Goal: Information Seeking & Learning: Find specific fact

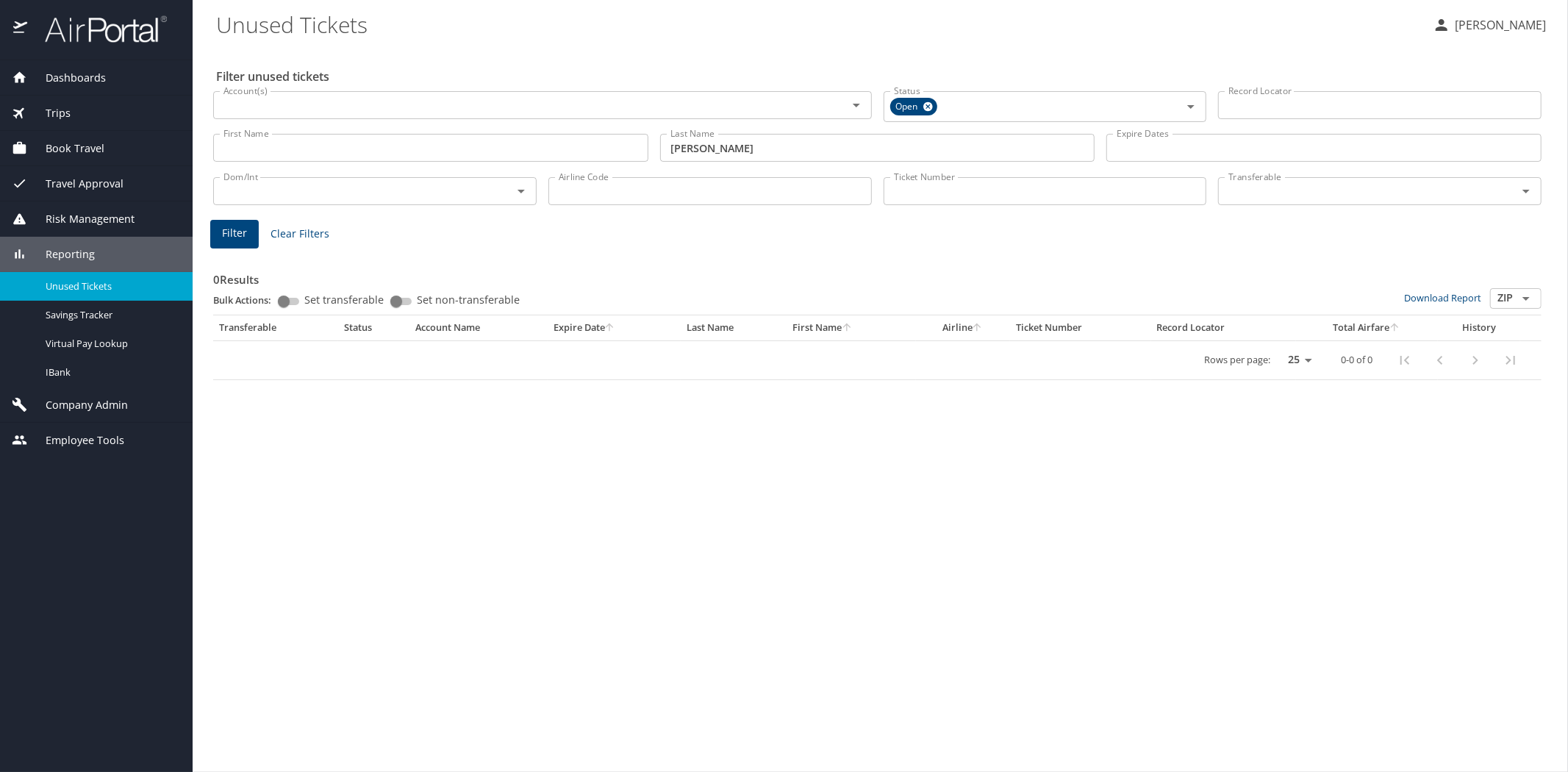
click at [108, 35] on img at bounding box center [98, 29] width 138 height 29
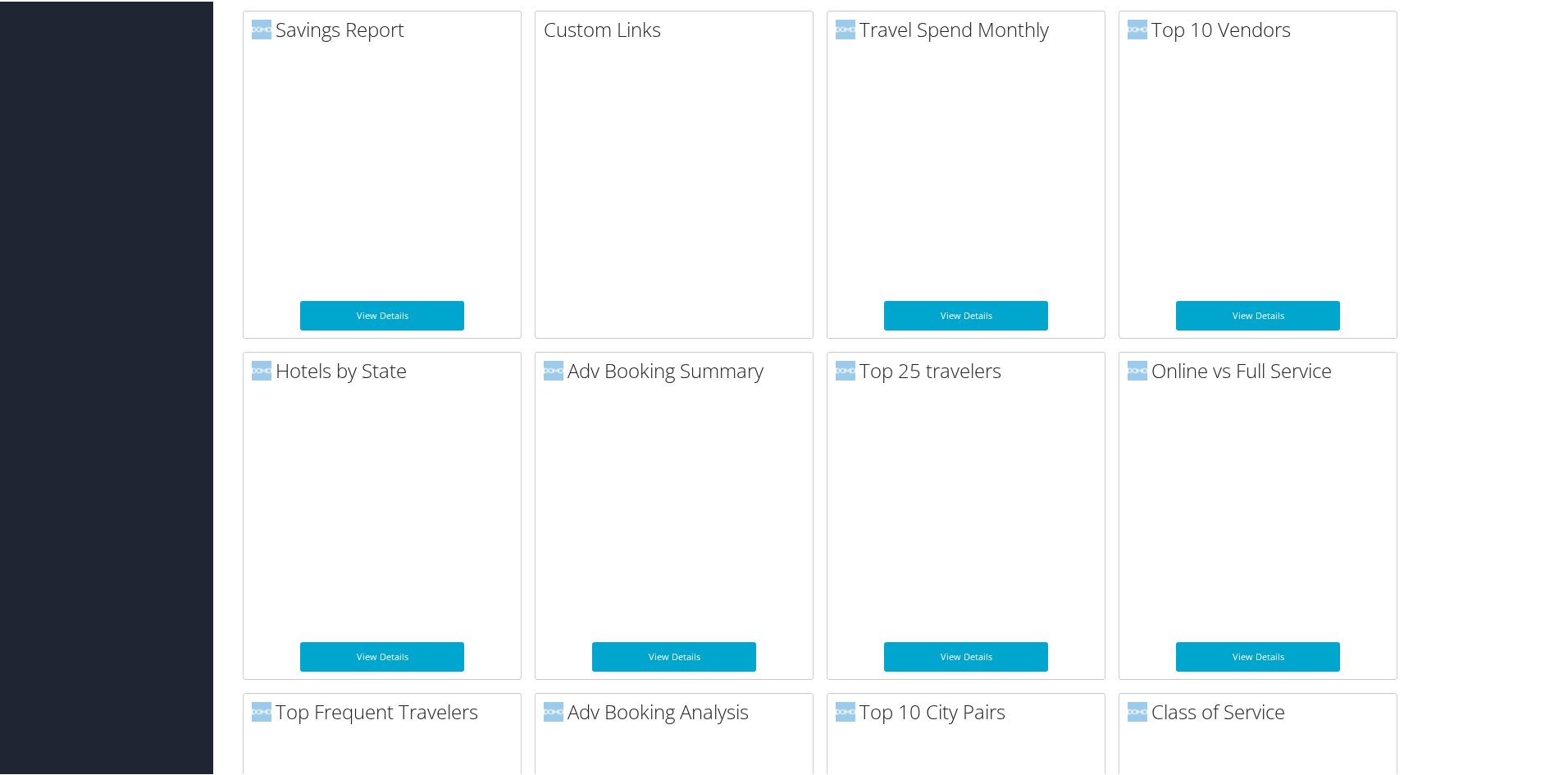
scroll to position [1066, 0]
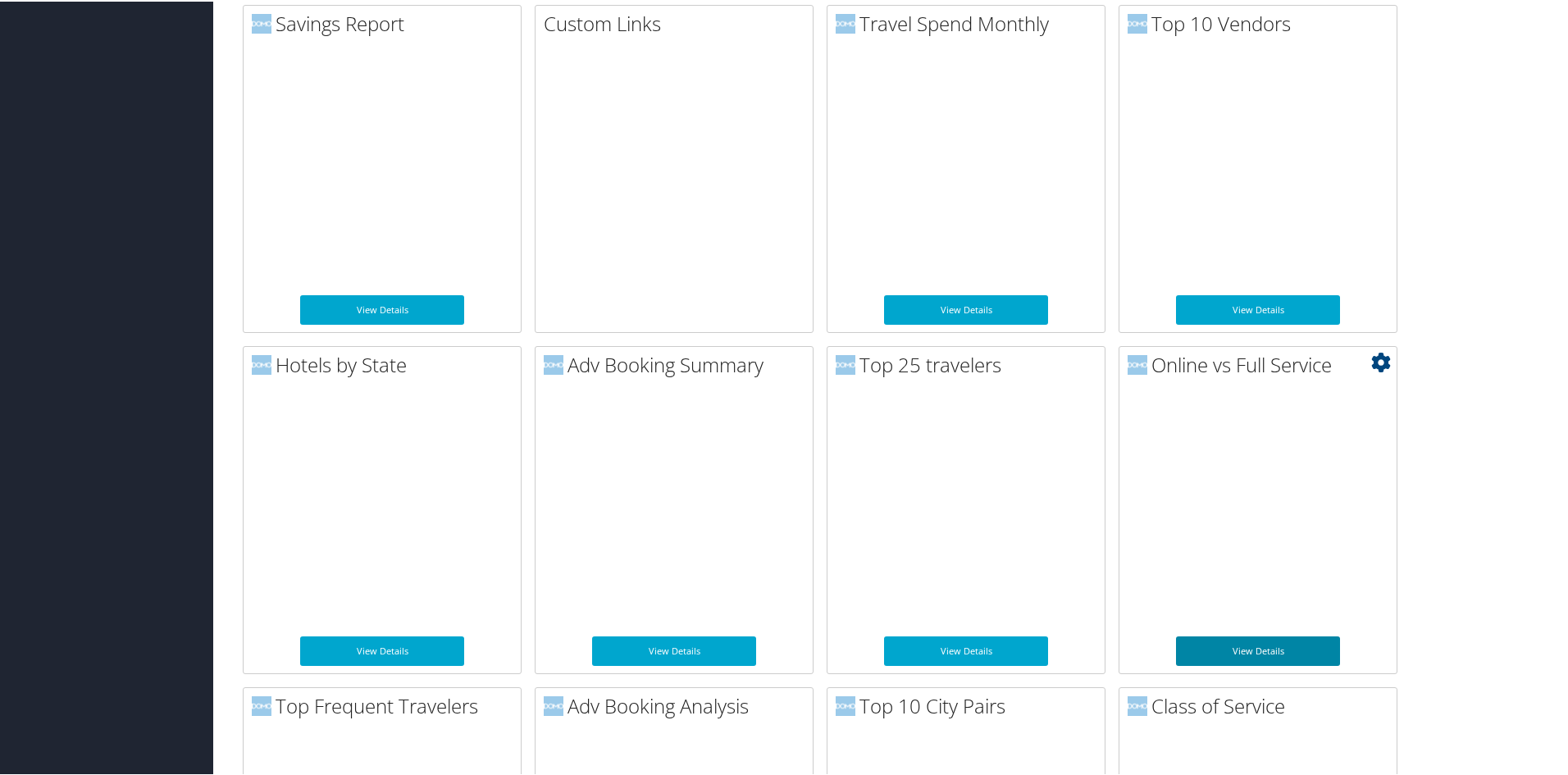
click at [1268, 642] on link "View Details" at bounding box center [1258, 650] width 164 height 30
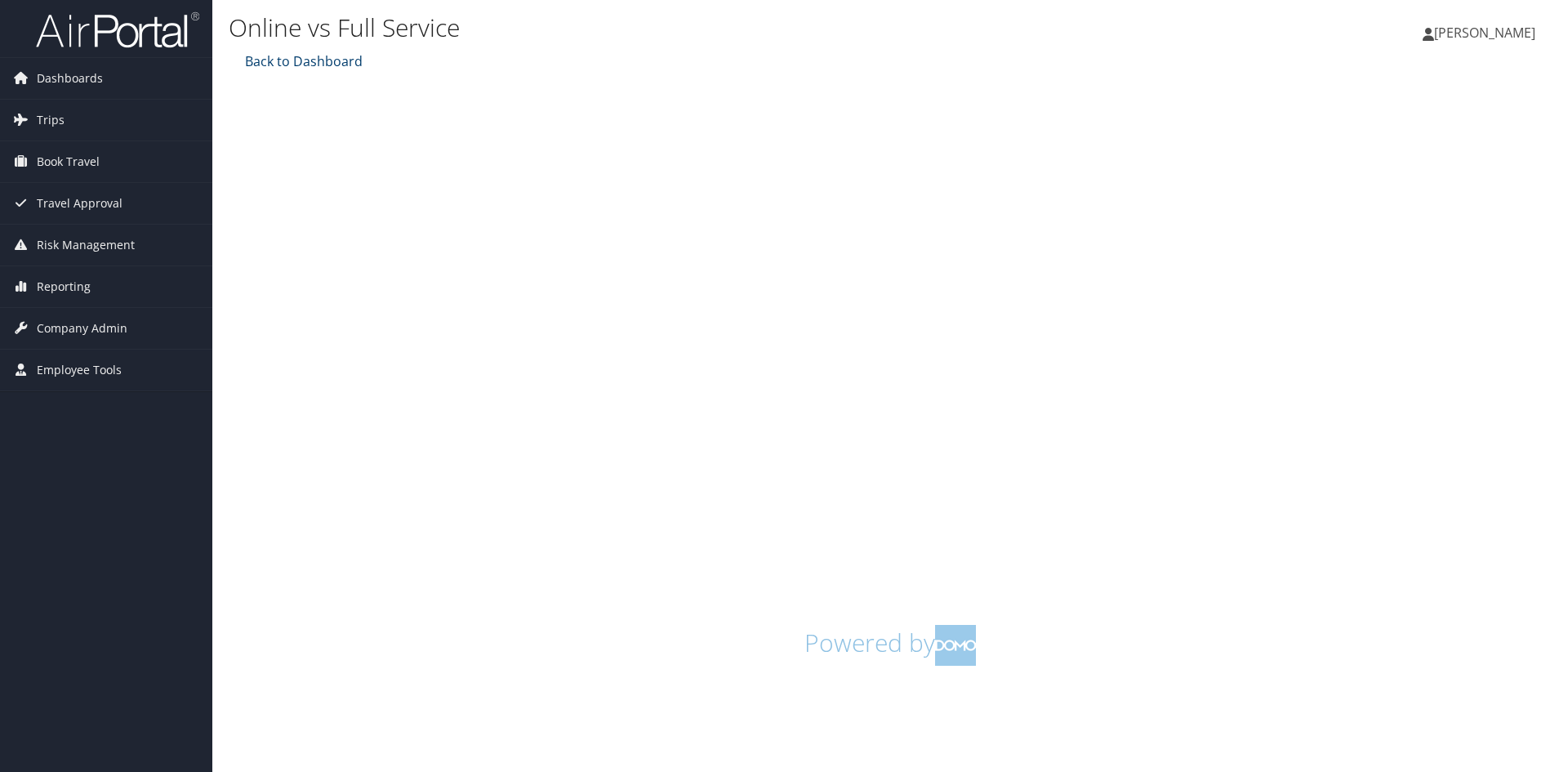
click at [334, 62] on link "Back to Dashboard" at bounding box center [302, 61] width 121 height 18
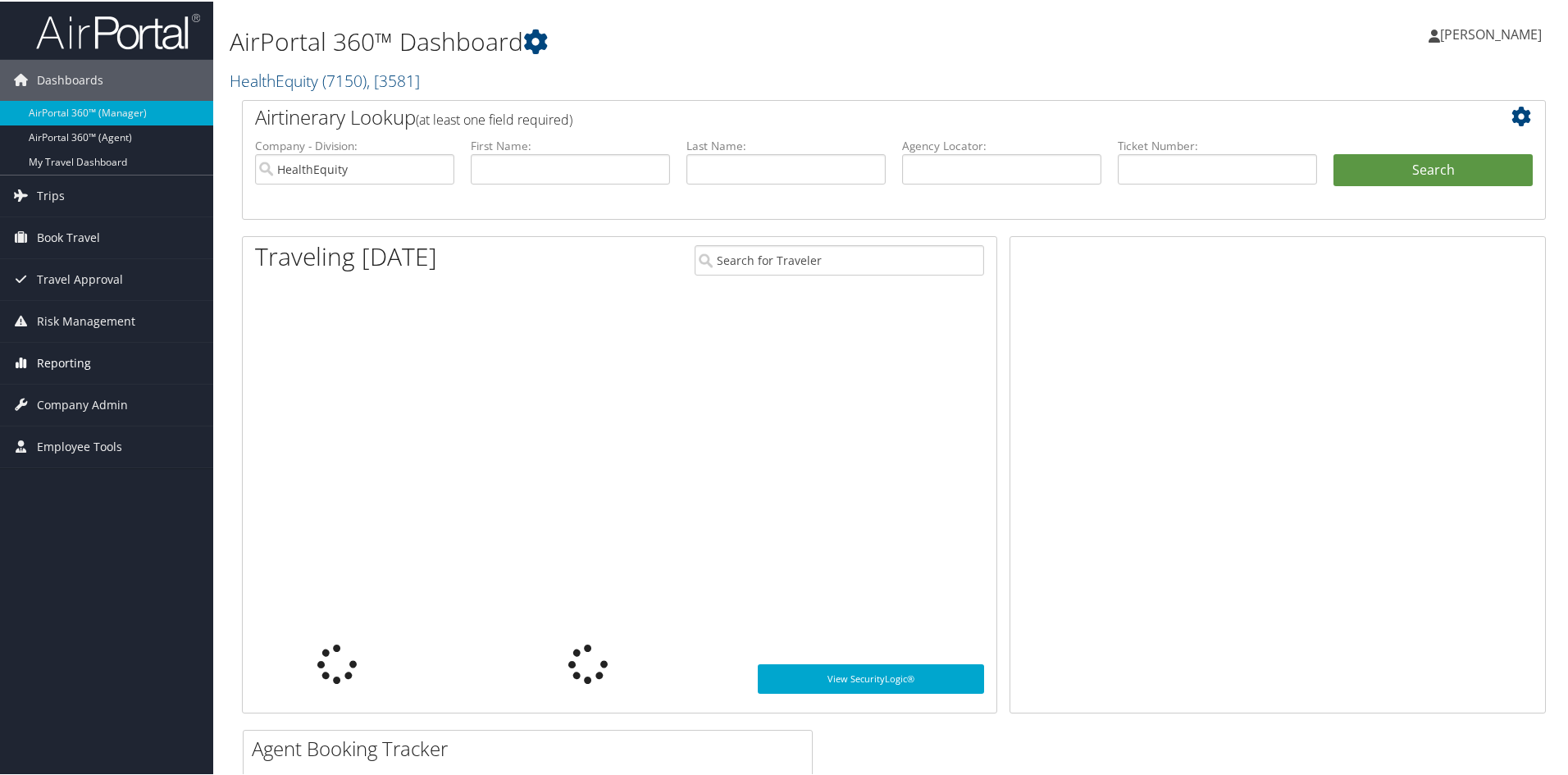
click at [82, 358] on span "Reporting" at bounding box center [64, 361] width 54 height 41
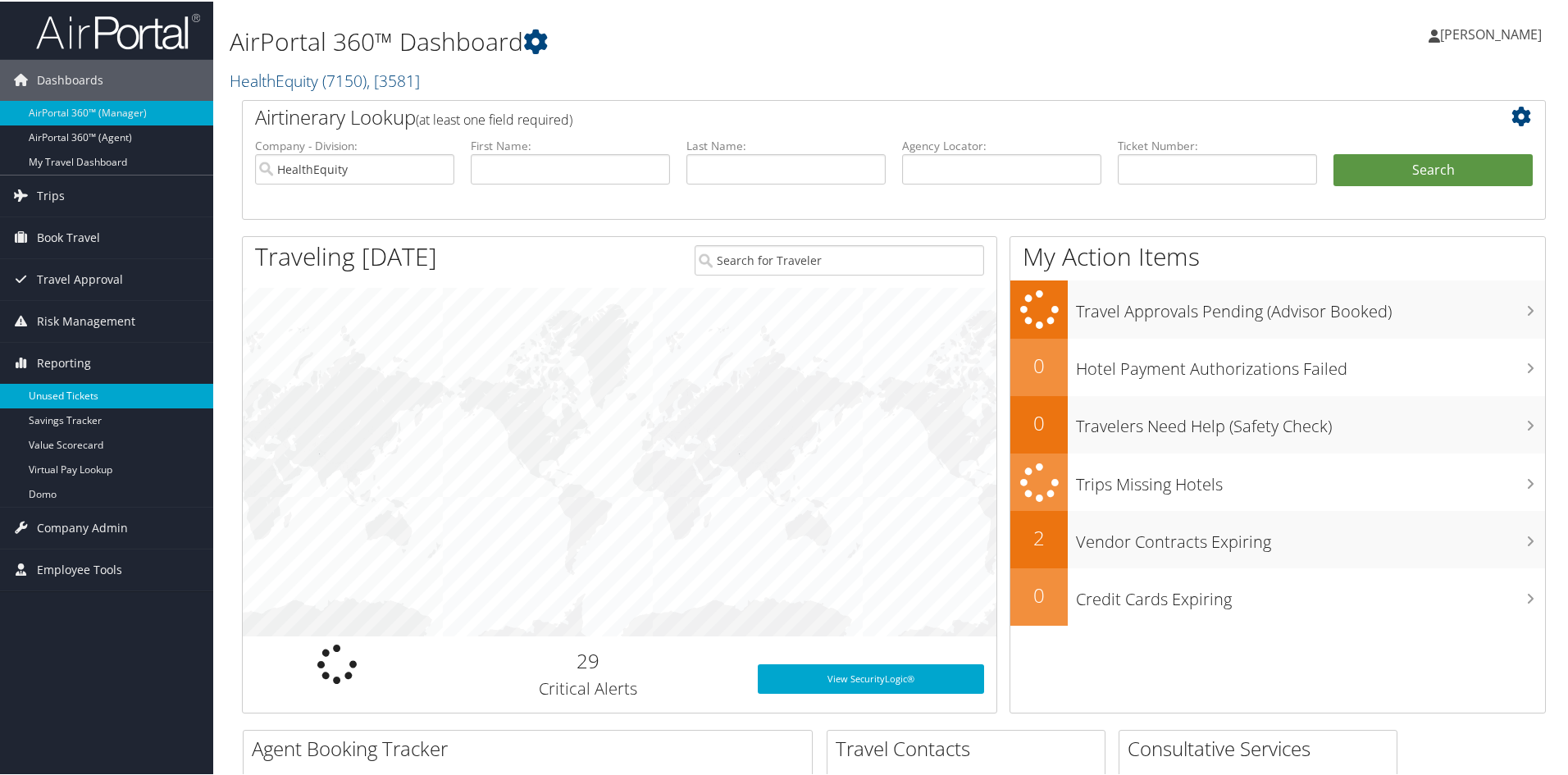
click at [71, 387] on link "Unused Tickets" at bounding box center [106, 394] width 213 height 25
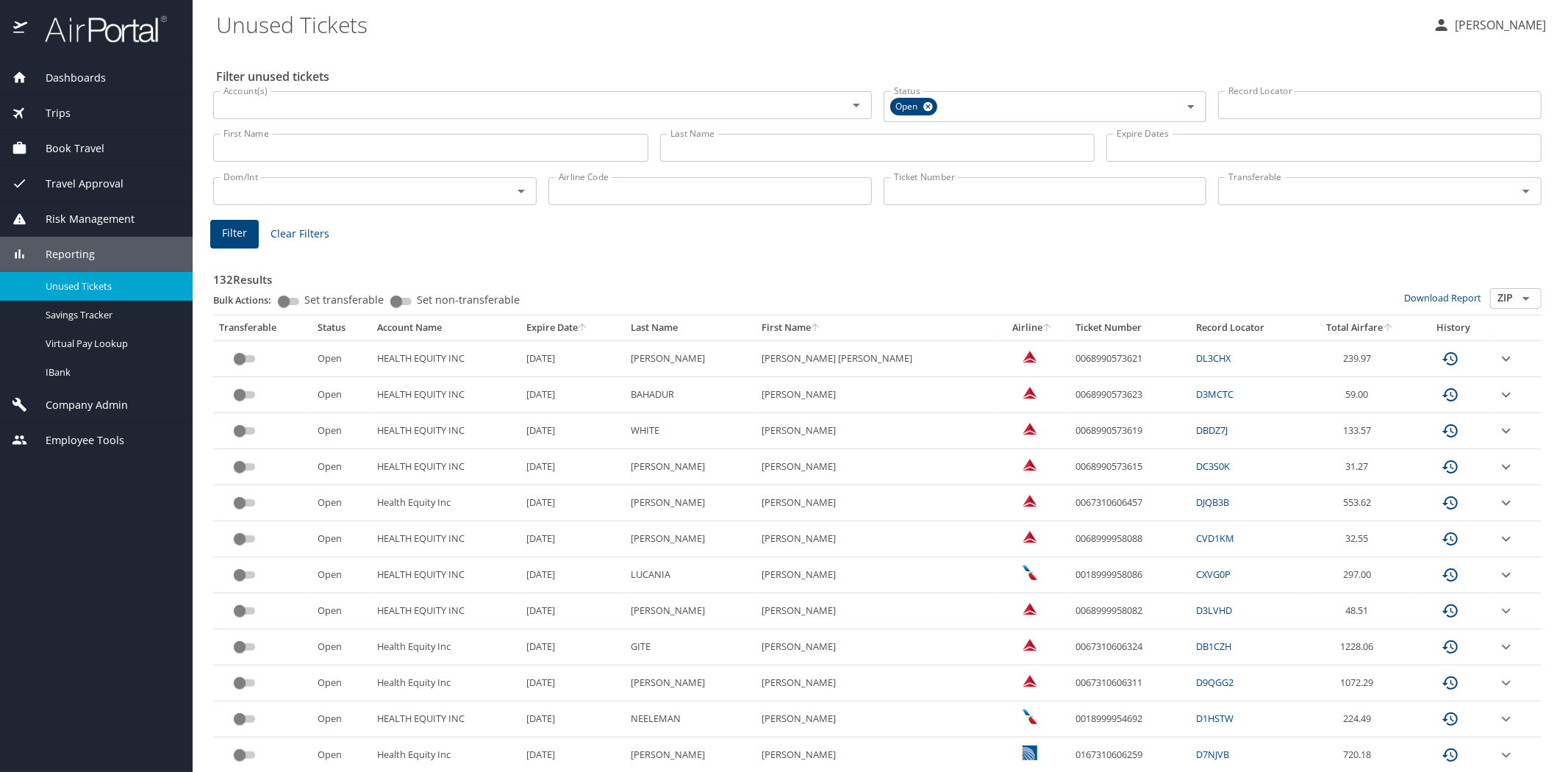
click at [681, 133] on div "Last Name Last Name" at bounding box center [879, 148] width 436 height 40
click at [693, 158] on input "Last Name" at bounding box center [879, 147] width 436 height 28
click at [236, 233] on span "Filter" at bounding box center [235, 233] width 25 height 19
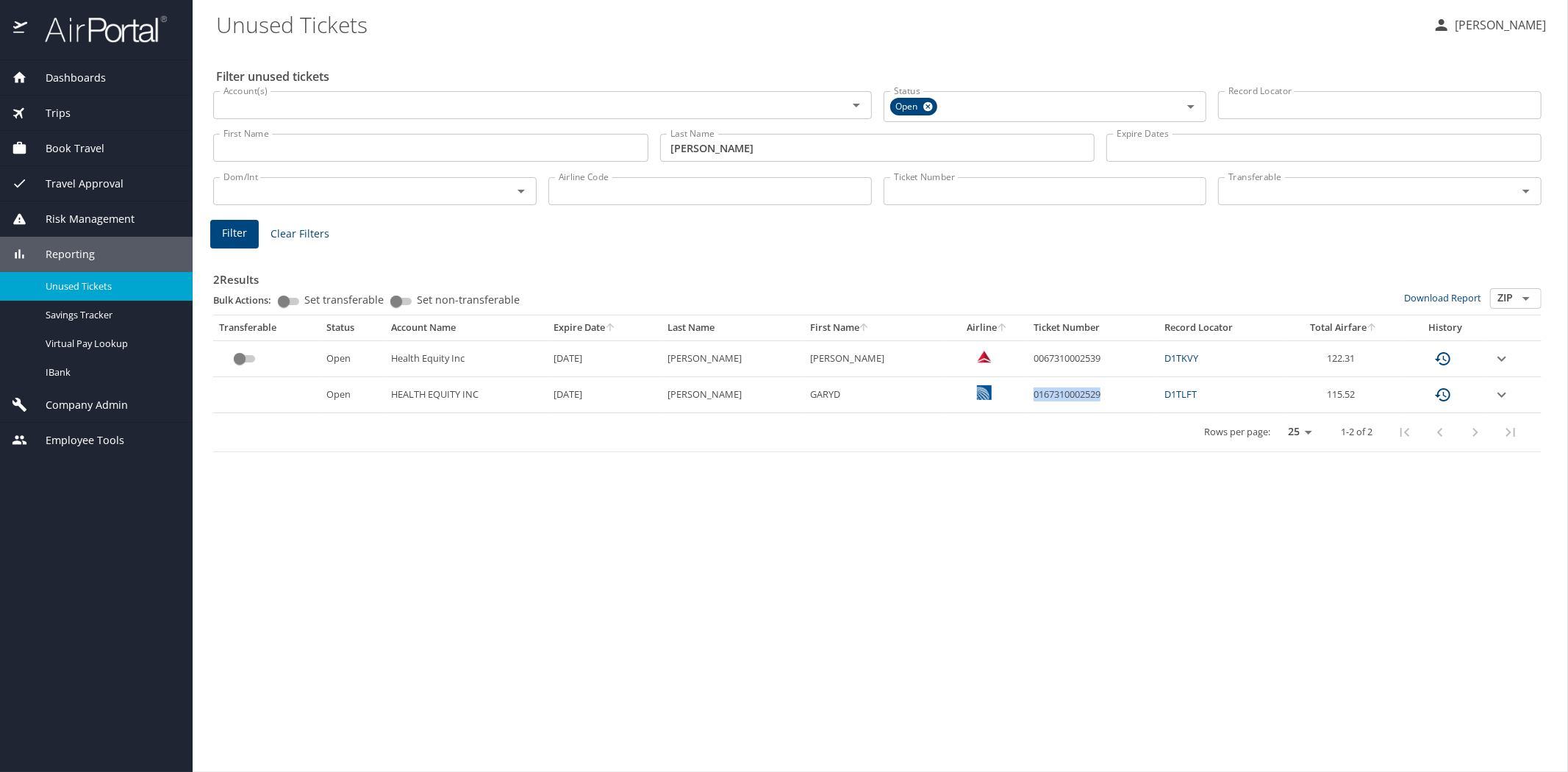
drag, startPoint x: 1004, startPoint y: 392, endPoint x: 1089, endPoint y: 397, distance: 85.1
click at [1089, 397] on td "0167310002529" at bounding box center [1094, 395] width 131 height 36
copy td "0167310002529"
drag, startPoint x: 726, startPoint y: 145, endPoint x: 636, endPoint y: 131, distance: 91.1
click at [636, 131] on div "First Name First Name Last Name [PERSON_NAME] Last Name Expire Dates Expire Dat…" at bounding box center [877, 148] width 1340 height 52
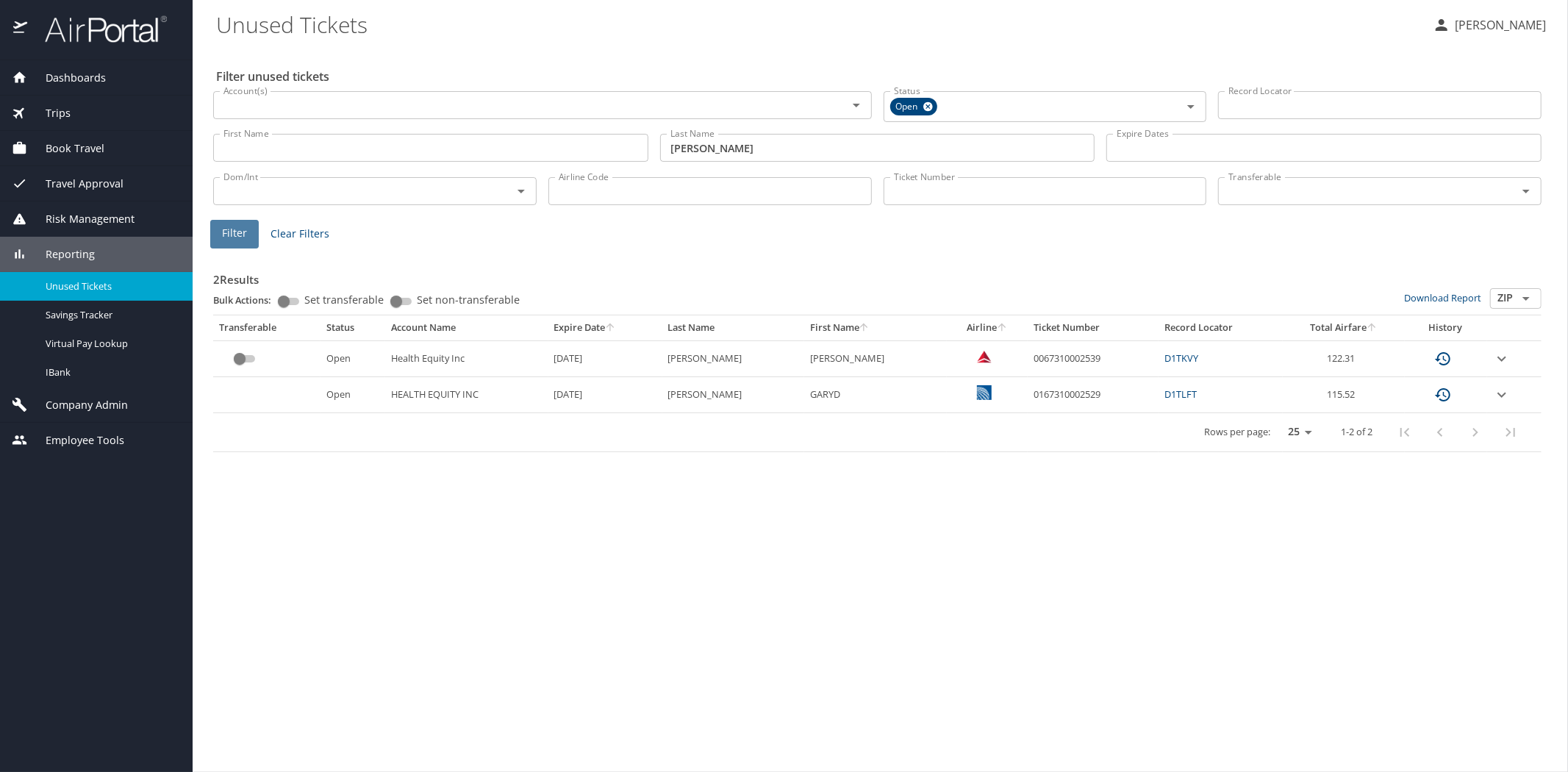
click at [230, 224] on span "Filter" at bounding box center [235, 233] width 25 height 19
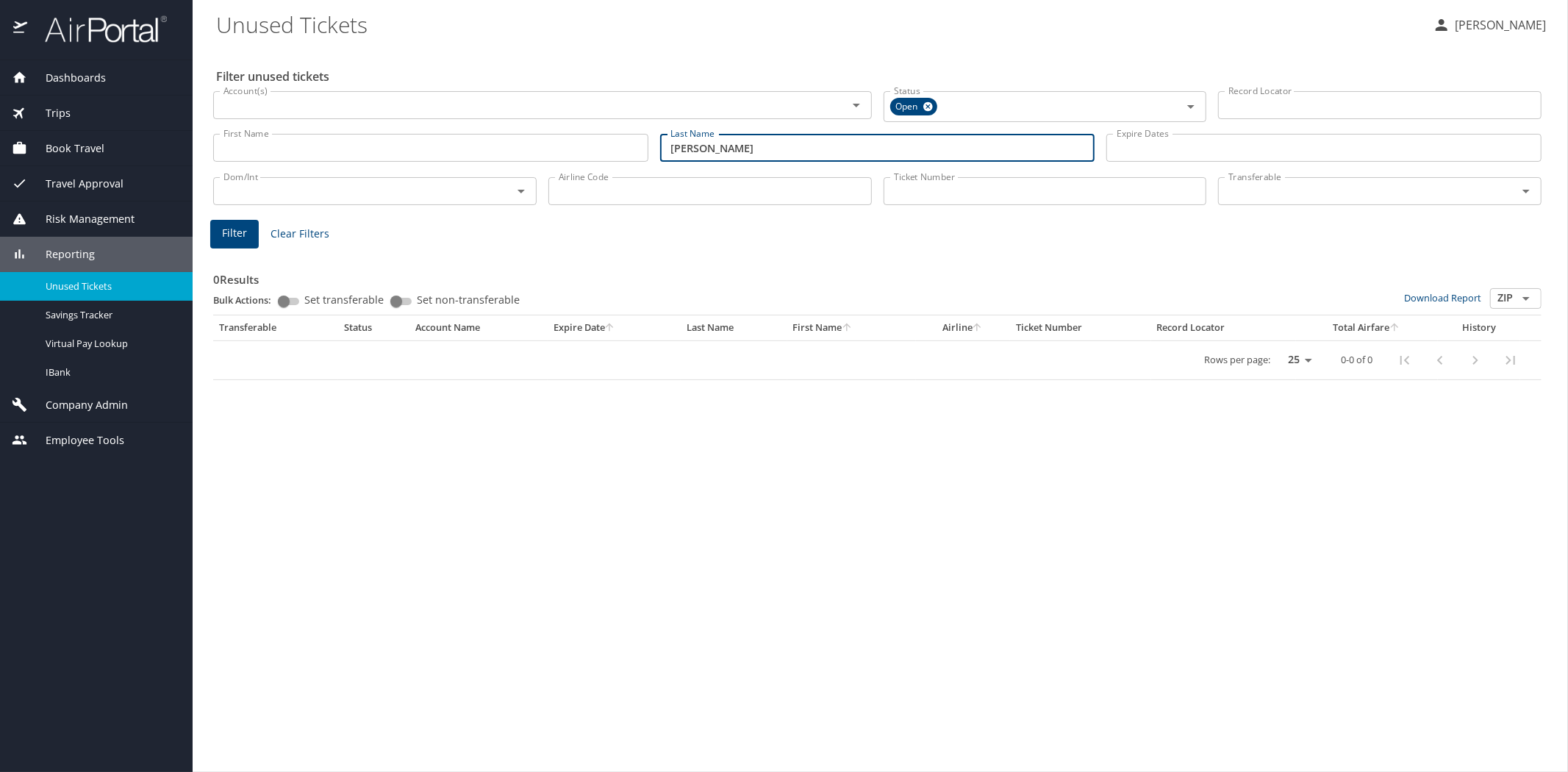
drag, startPoint x: 728, startPoint y: 150, endPoint x: 653, endPoint y: 147, distance: 75.1
click at [654, 147] on div "Last Name [PERSON_NAME] Last Name" at bounding box center [878, 148] width 447 height 52
type input "[PERSON_NAME]"
click at [217, 231] on button "Filter" at bounding box center [235, 234] width 48 height 29
drag, startPoint x: 722, startPoint y: 159, endPoint x: 658, endPoint y: 145, distance: 65.5
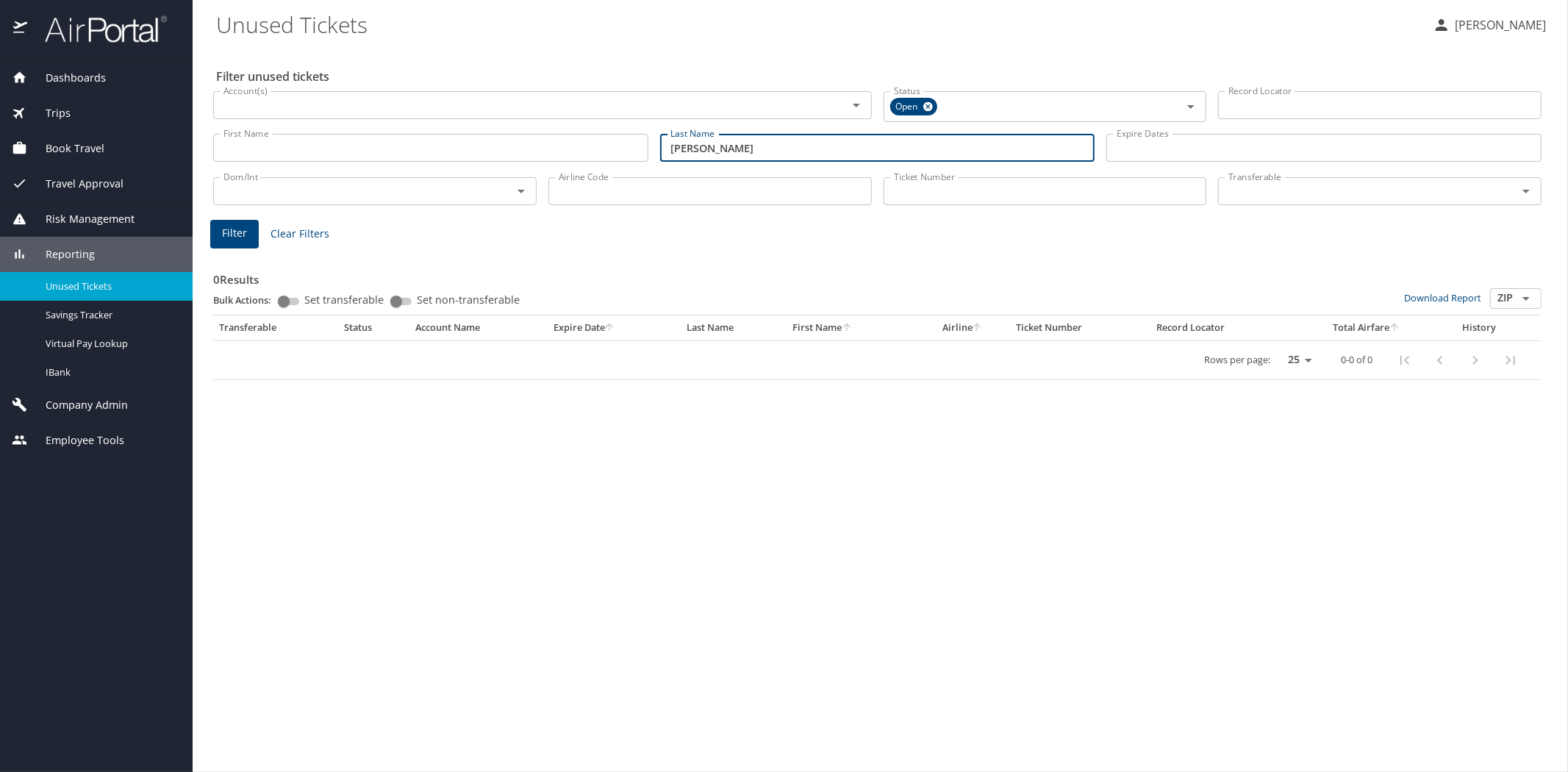
click at [658, 145] on div "Last Name [PERSON_NAME] Last Name" at bounding box center [878, 148] width 447 height 52
click at [238, 236] on span "Filter" at bounding box center [235, 233] width 25 height 19
